Goal: Task Accomplishment & Management: Use online tool/utility

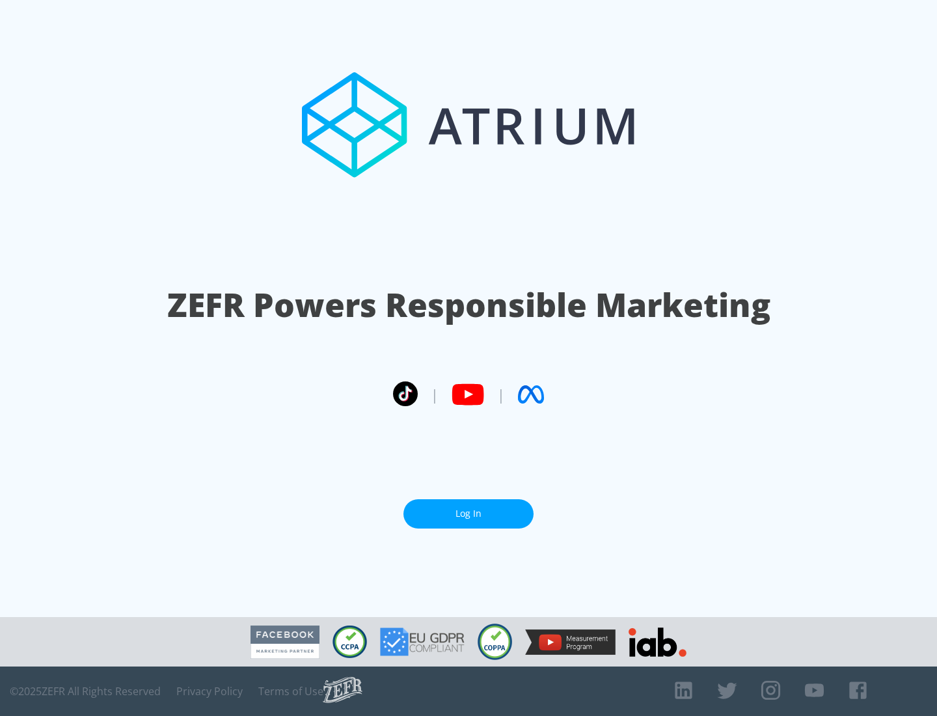
click at [468, 508] on link "Log In" at bounding box center [468, 513] width 130 height 29
